Goal: Task Accomplishment & Management: Complete application form

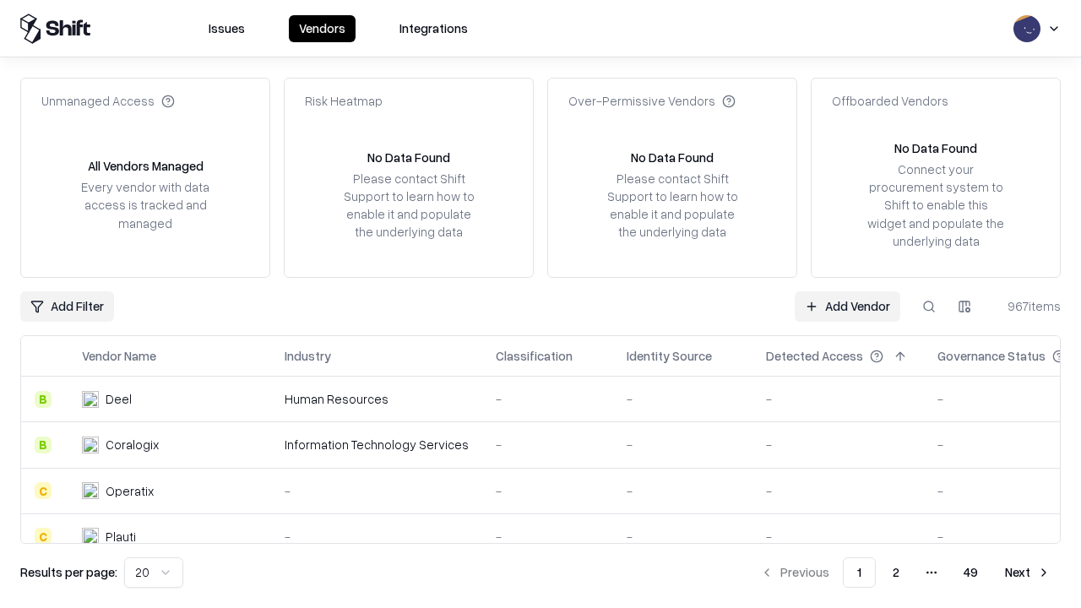
click at [847, 306] on link "Add Vendor" at bounding box center [848, 306] width 106 height 30
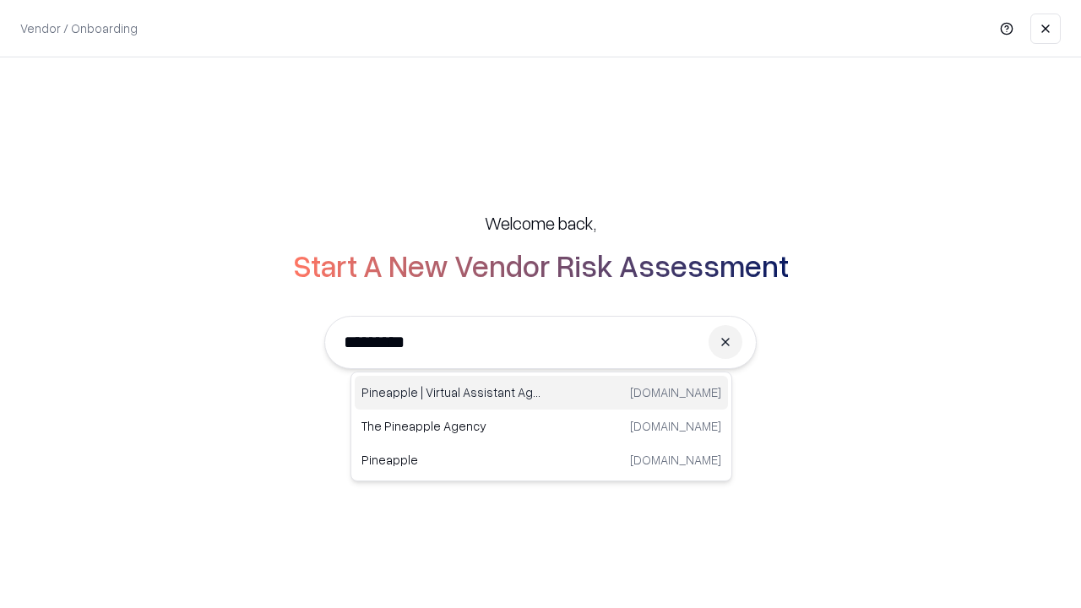
click at [541, 393] on div "Pineapple | Virtual Assistant Agency [DOMAIN_NAME]" at bounding box center [541, 393] width 373 height 34
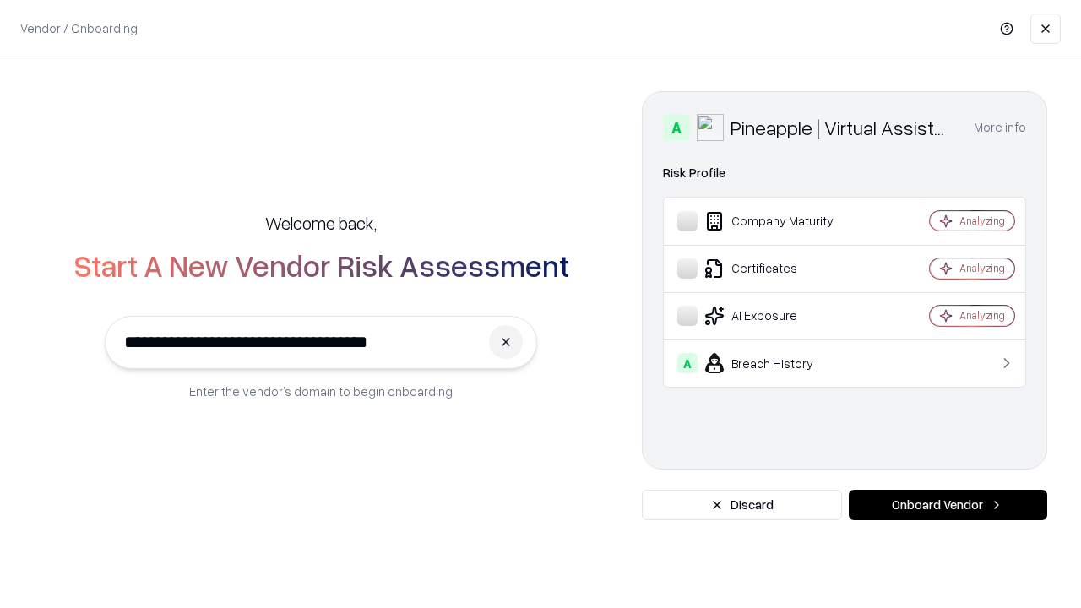
type input "**********"
click at [948, 505] on button "Onboard Vendor" at bounding box center [948, 505] width 198 height 30
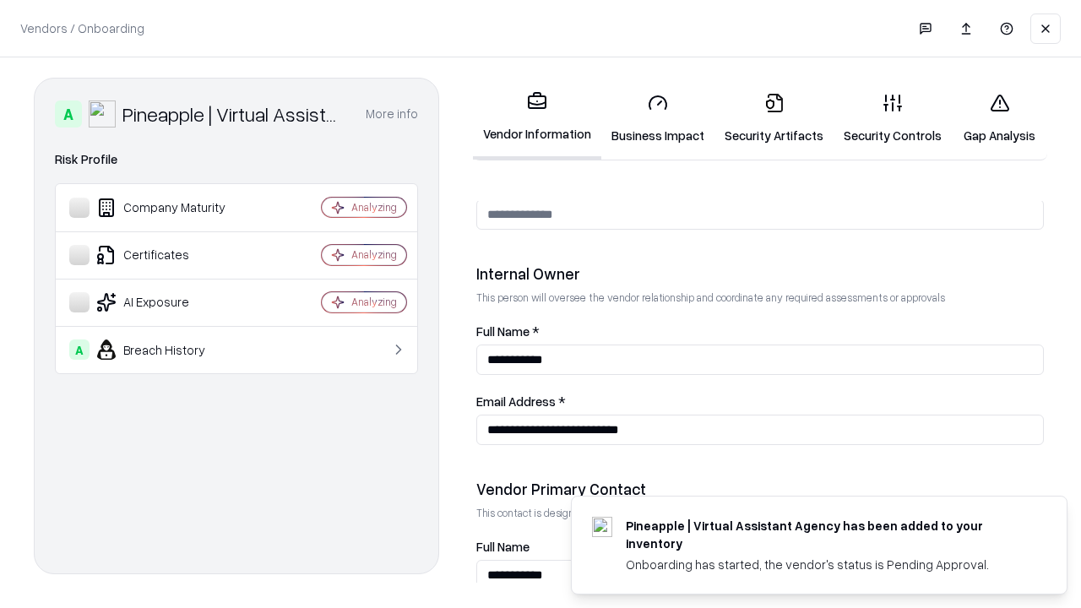
scroll to position [875, 0]
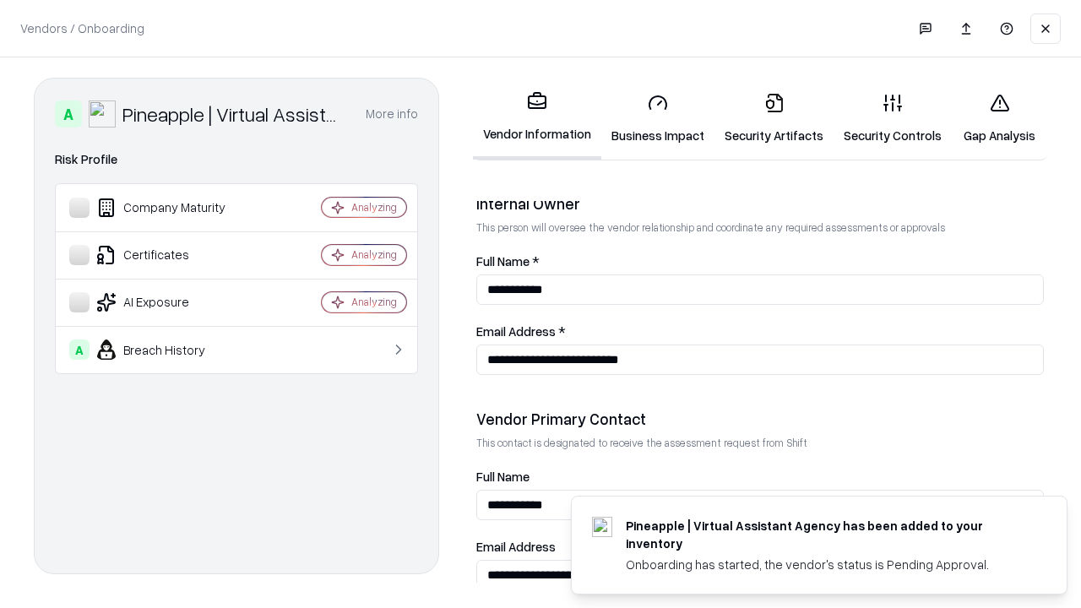
click at [658, 118] on link "Business Impact" at bounding box center [657, 118] width 113 height 79
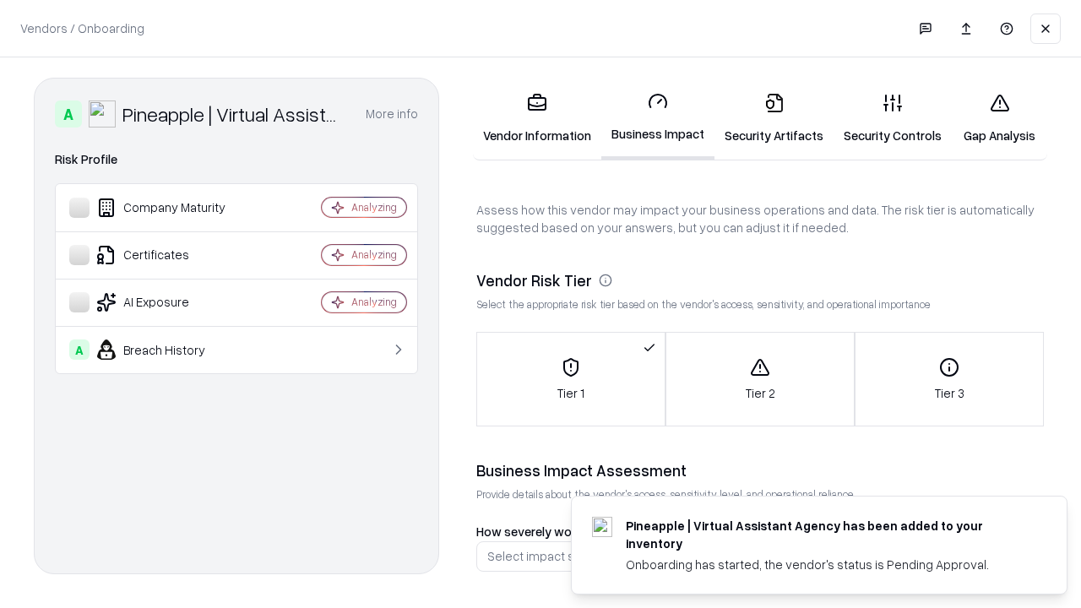
click at [774, 118] on link "Security Artifacts" at bounding box center [774, 118] width 119 height 79
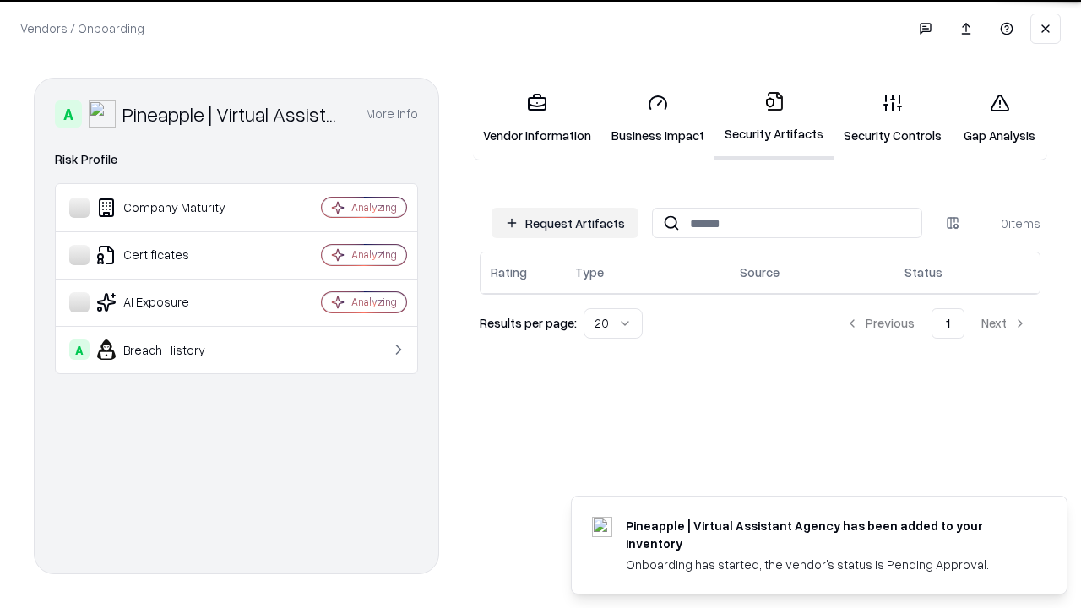
click at [565, 222] on button "Request Artifacts" at bounding box center [565, 223] width 147 height 30
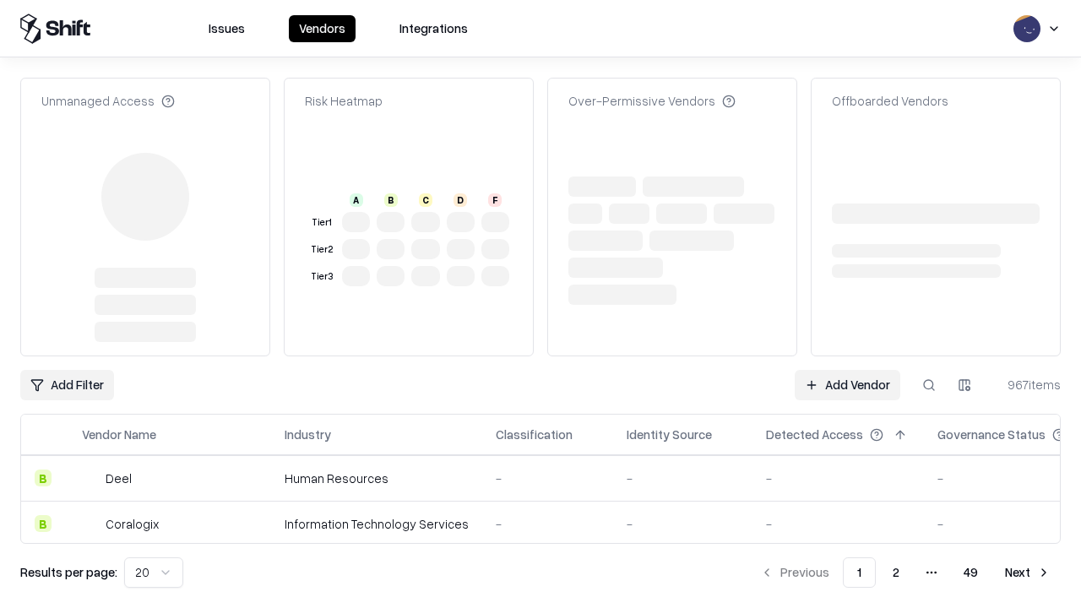
click at [847, 370] on link "Add Vendor" at bounding box center [848, 385] width 106 height 30
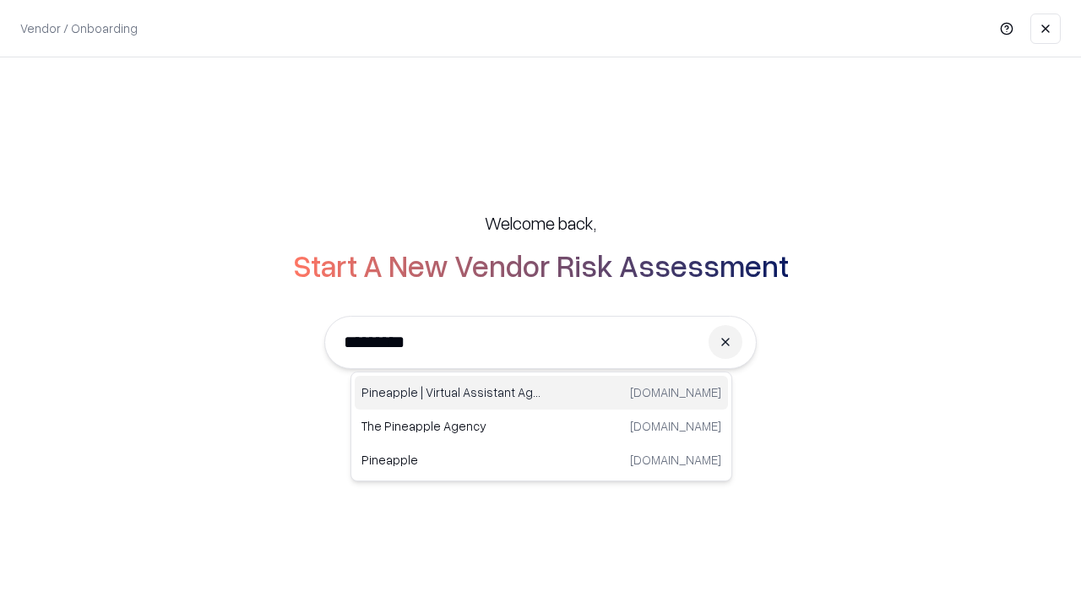
click at [541, 393] on div "Pineapple | Virtual Assistant Agency [DOMAIN_NAME]" at bounding box center [541, 393] width 373 height 34
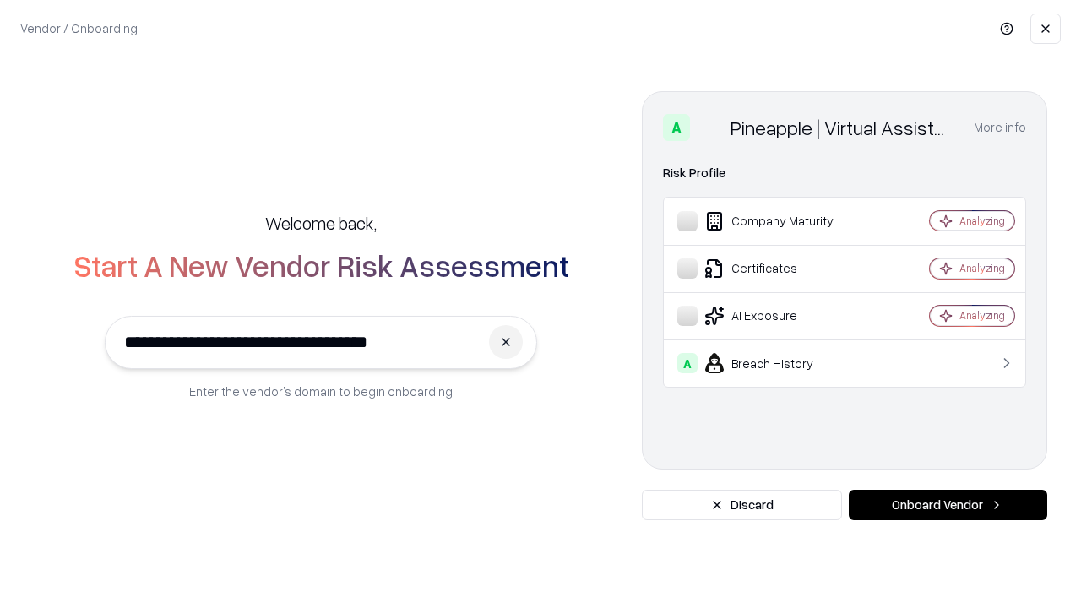
type input "**********"
click at [948, 505] on button "Onboard Vendor" at bounding box center [948, 505] width 198 height 30
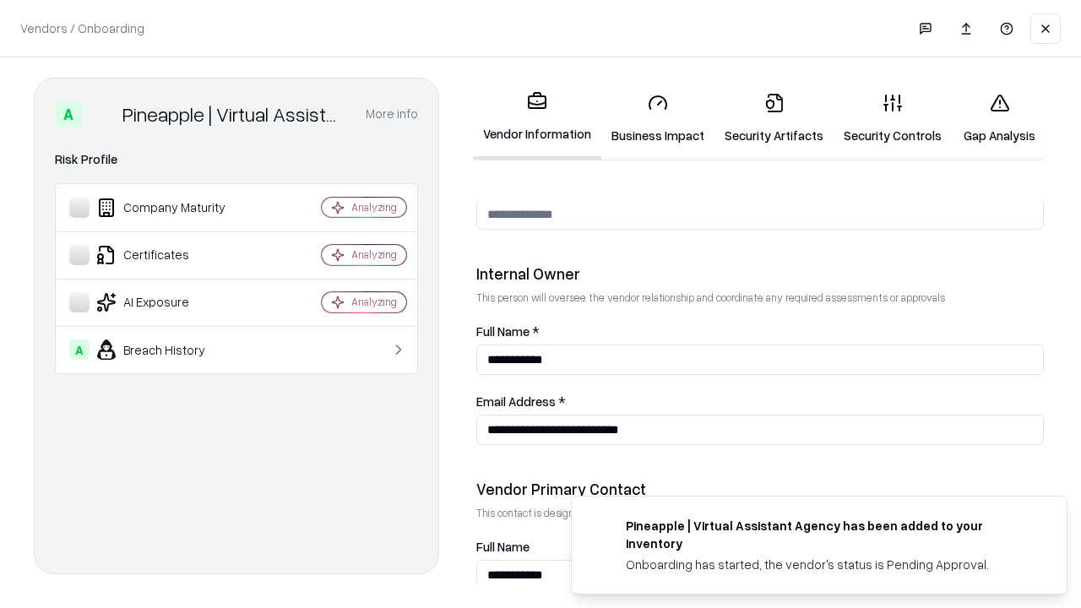
scroll to position [875, 0]
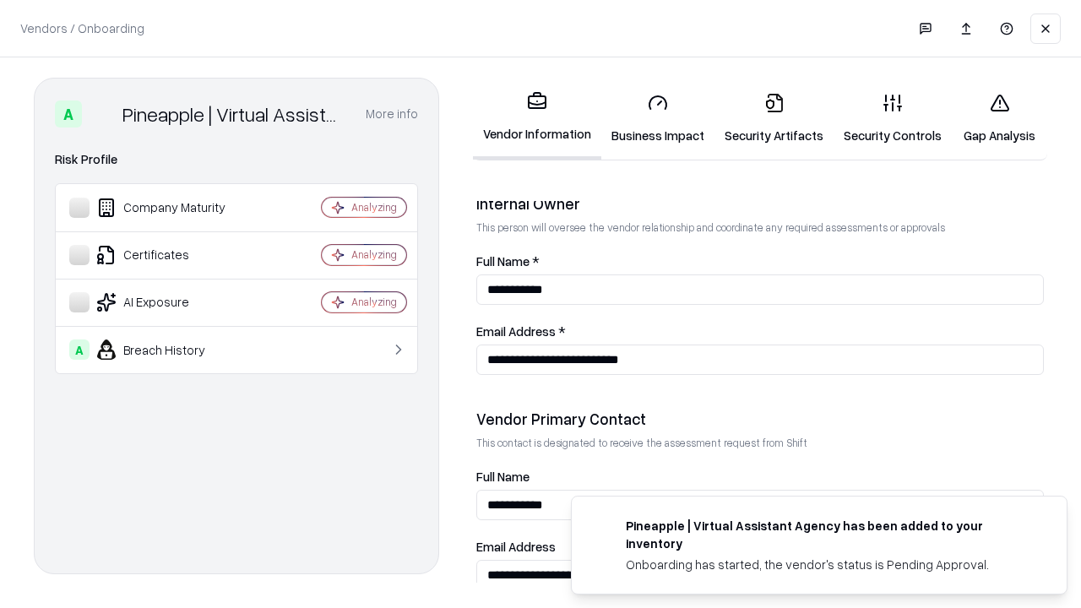
click at [999, 118] on link "Gap Analysis" at bounding box center [999, 118] width 95 height 79
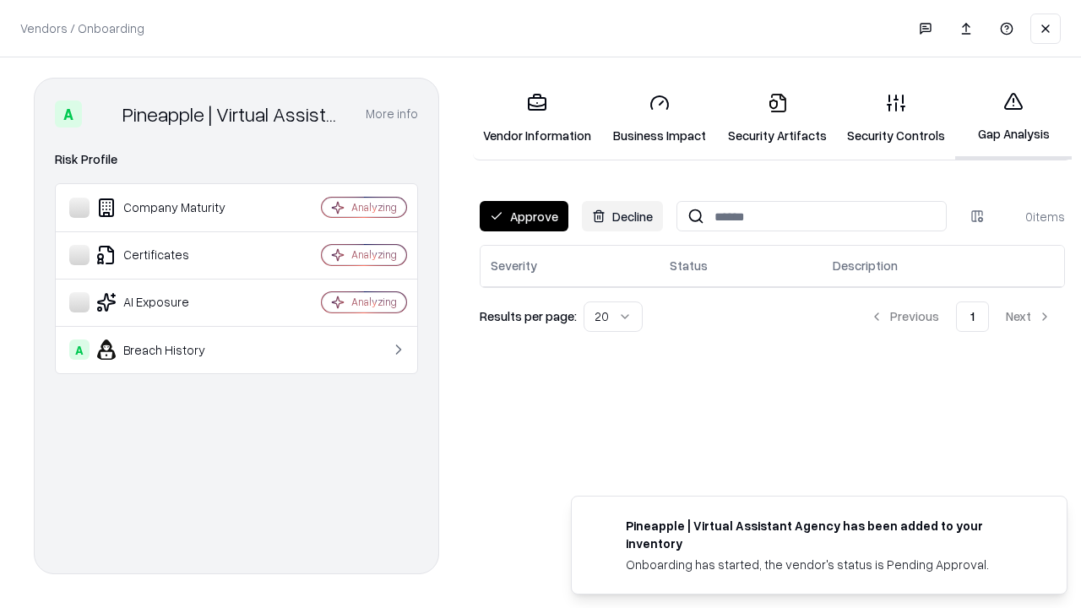
click at [524, 216] on button "Approve" at bounding box center [524, 216] width 89 height 30
